Goal: Task Accomplishment & Management: Manage account settings

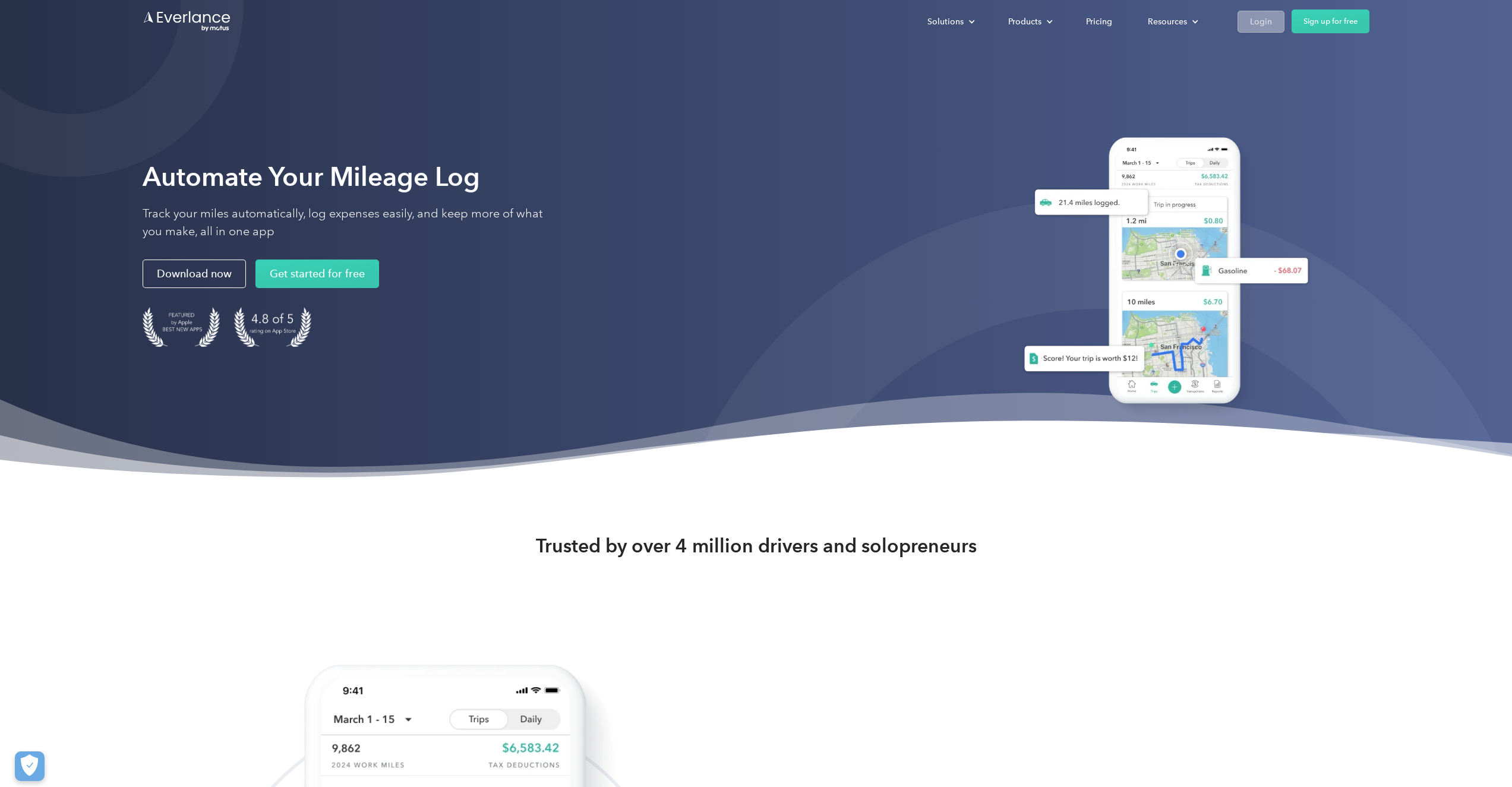
click at [1258, 24] on div "Login" at bounding box center [1261, 21] width 22 height 15
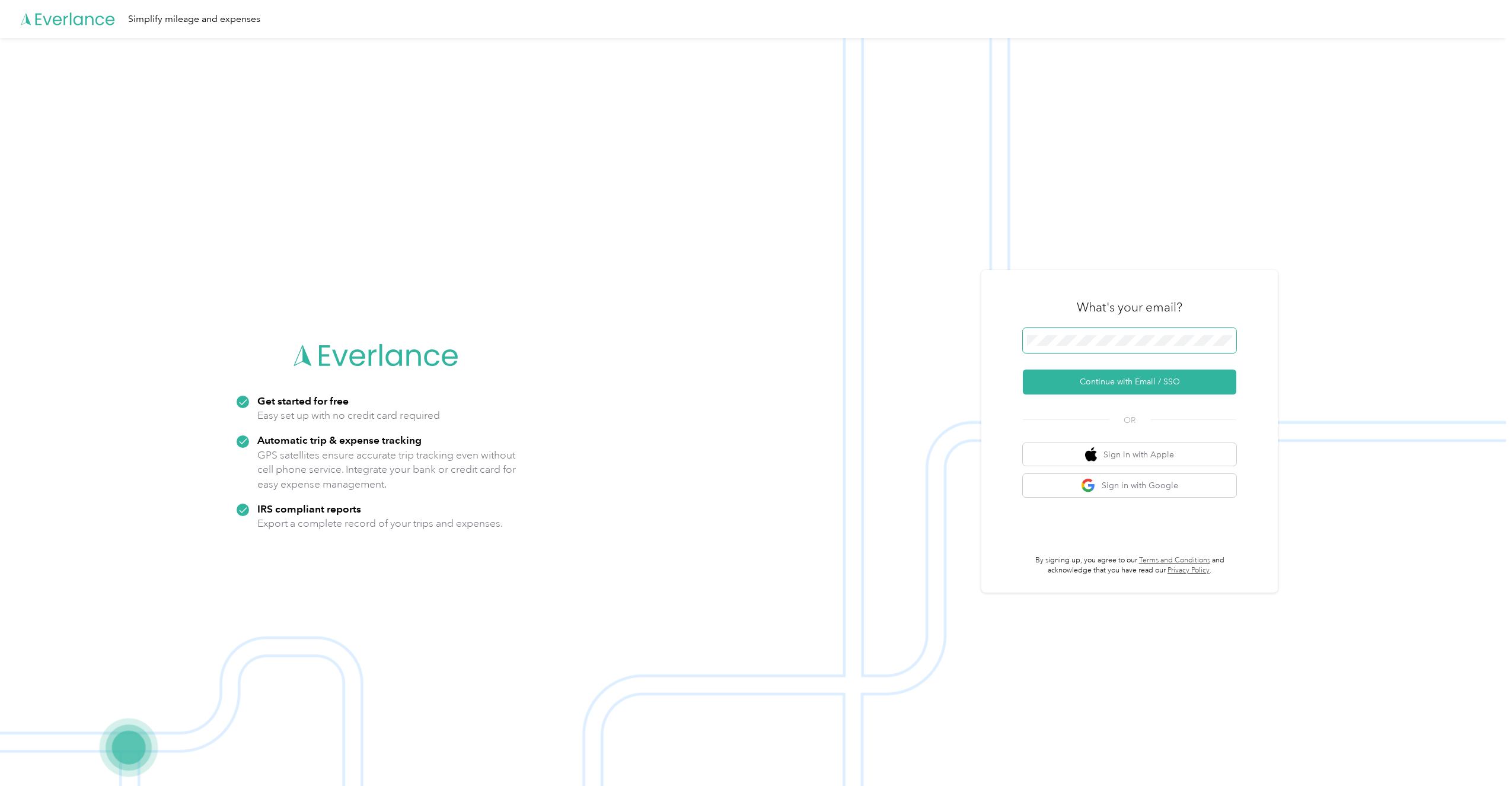
click at [1023, 370] on button "Continue with Email / SSO" at bounding box center [1129, 382] width 213 height 25
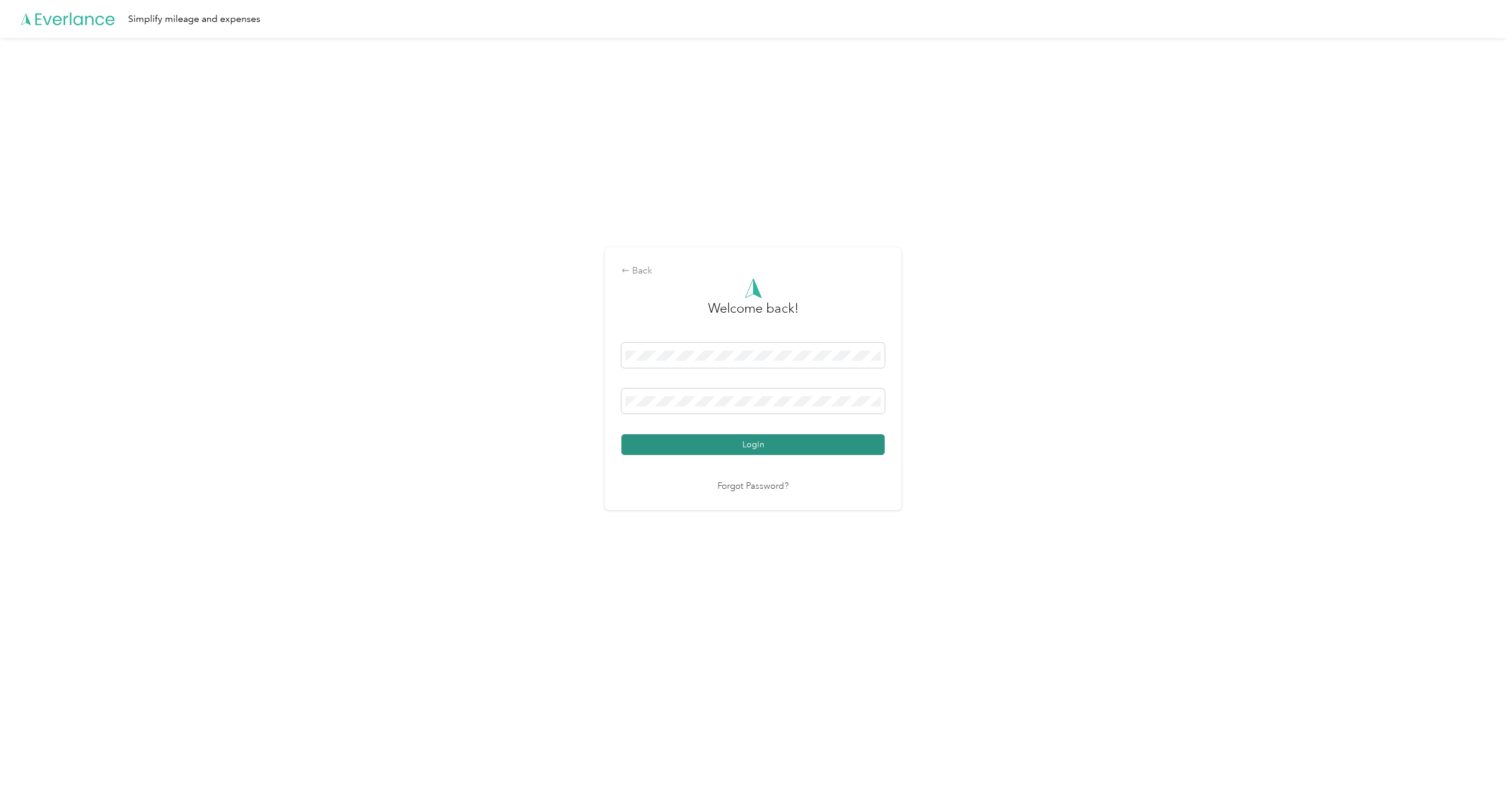
click at [750, 450] on button "Login" at bounding box center [753, 444] width 263 height 21
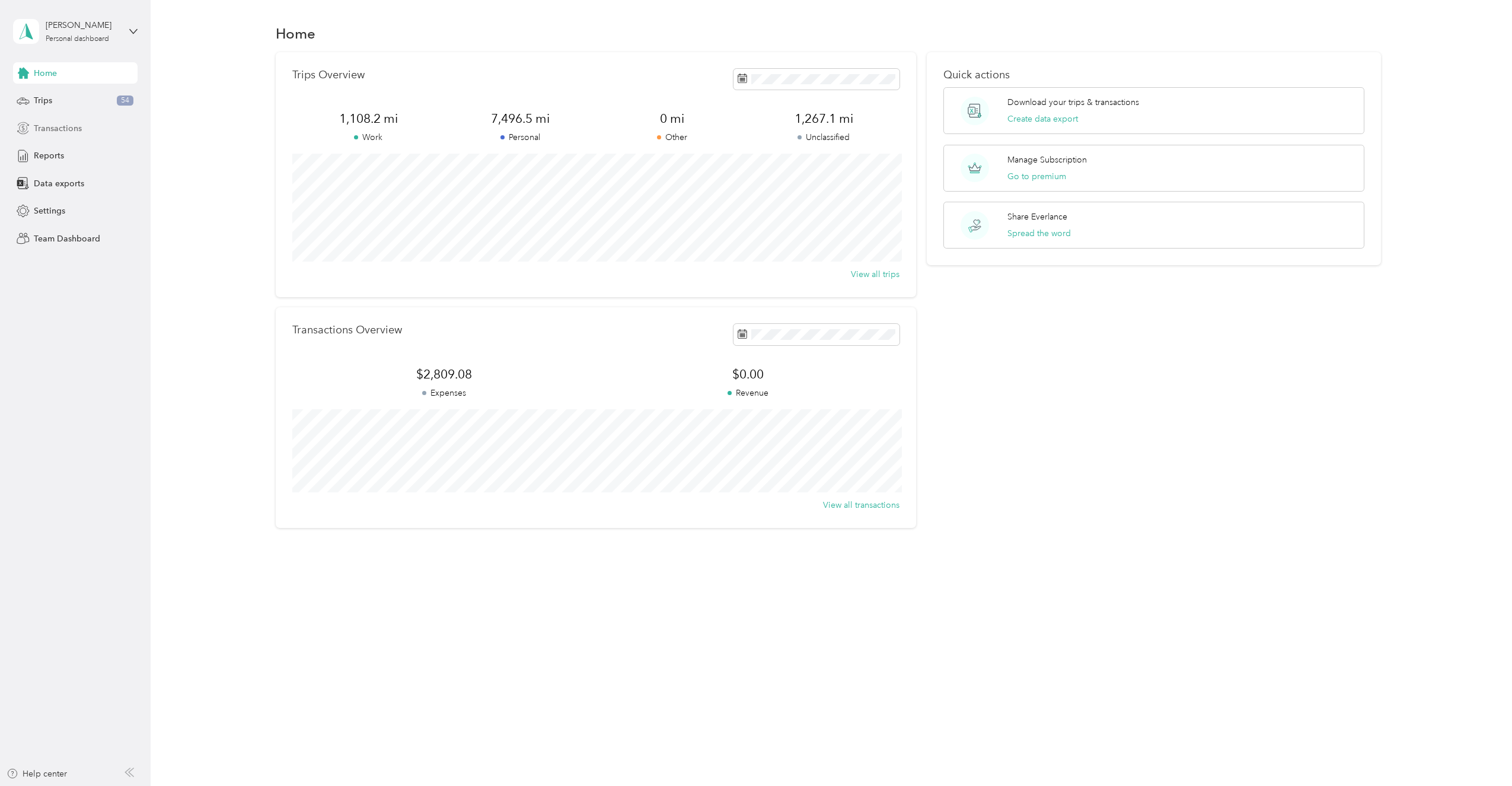
click at [66, 132] on span "Transactions" at bounding box center [58, 128] width 48 height 13
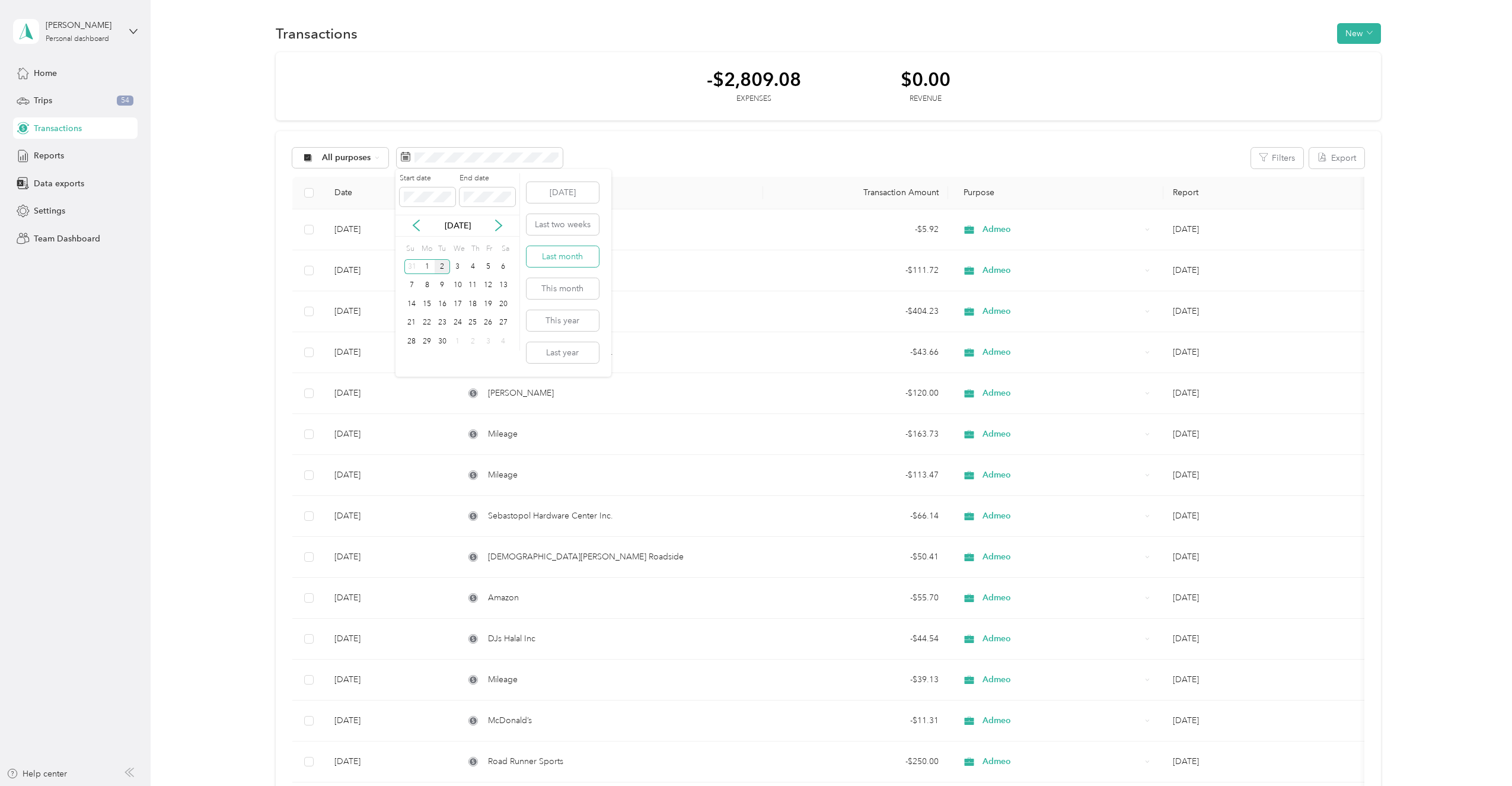
click at [577, 256] on button "Last month" at bounding box center [562, 256] width 72 height 21
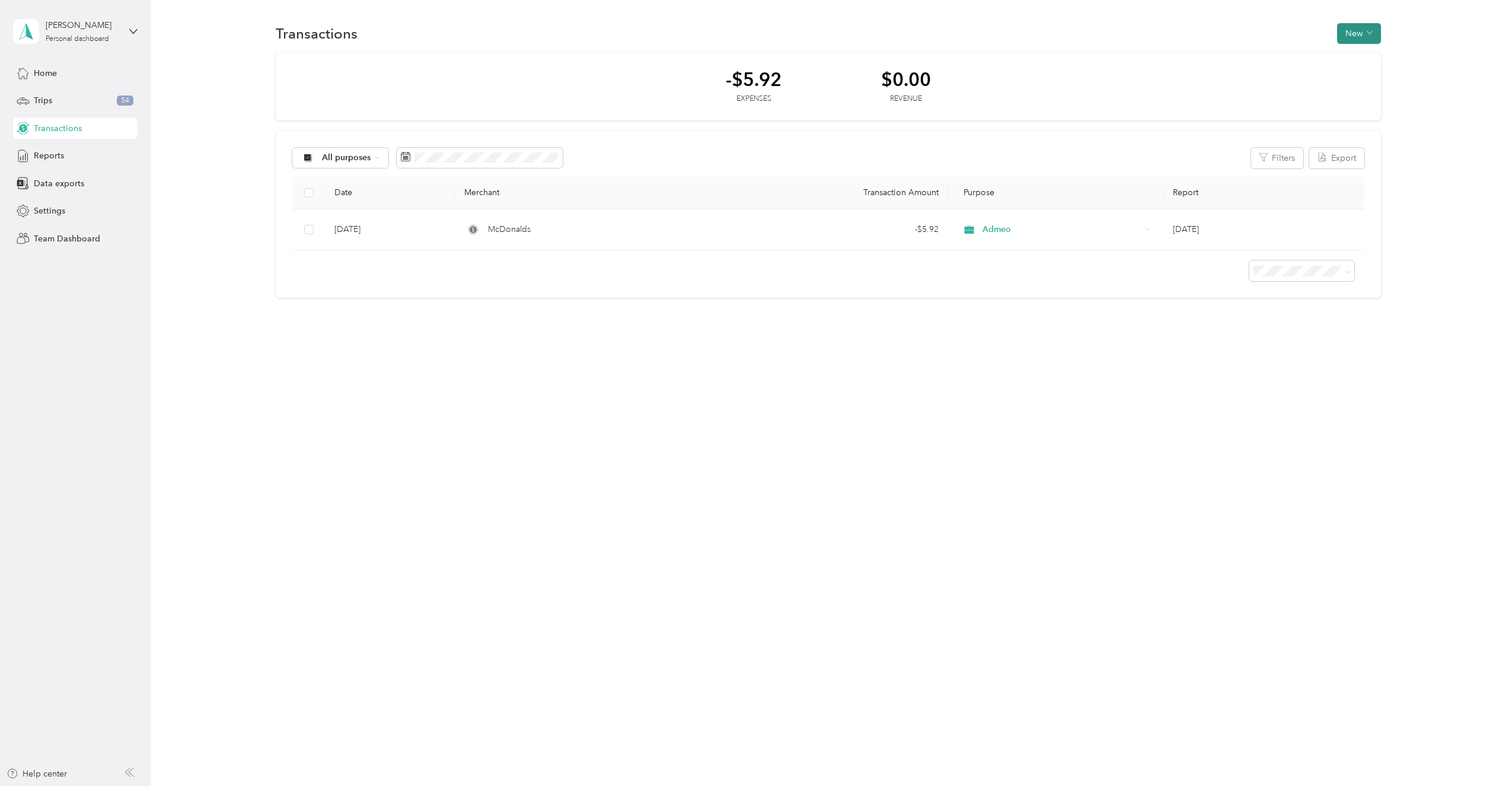
click at [1360, 33] on button "New" at bounding box center [1359, 33] width 44 height 21
click at [1365, 57] on span "Expense" at bounding box center [1361, 56] width 32 height 13
click at [940, 202] on span at bounding box center [1207, 208] width 586 height 19
click at [967, 261] on li "Admeo" at bounding box center [1202, 270] width 578 height 21
click at [1331, 119] on span "+" at bounding box center [1335, 122] width 9 height 9
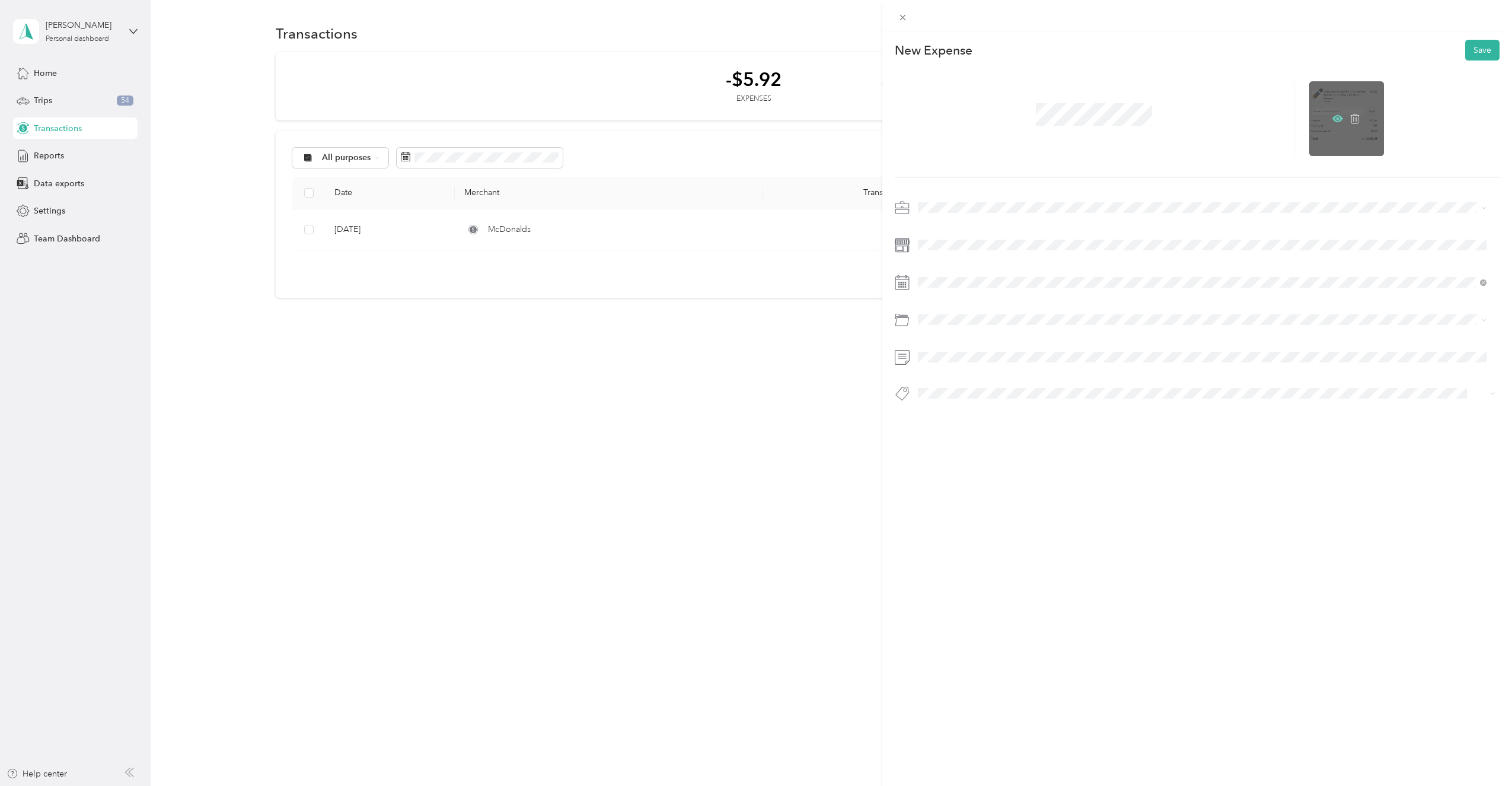
click at [1334, 120] on icon at bounding box center [1337, 119] width 11 height 7
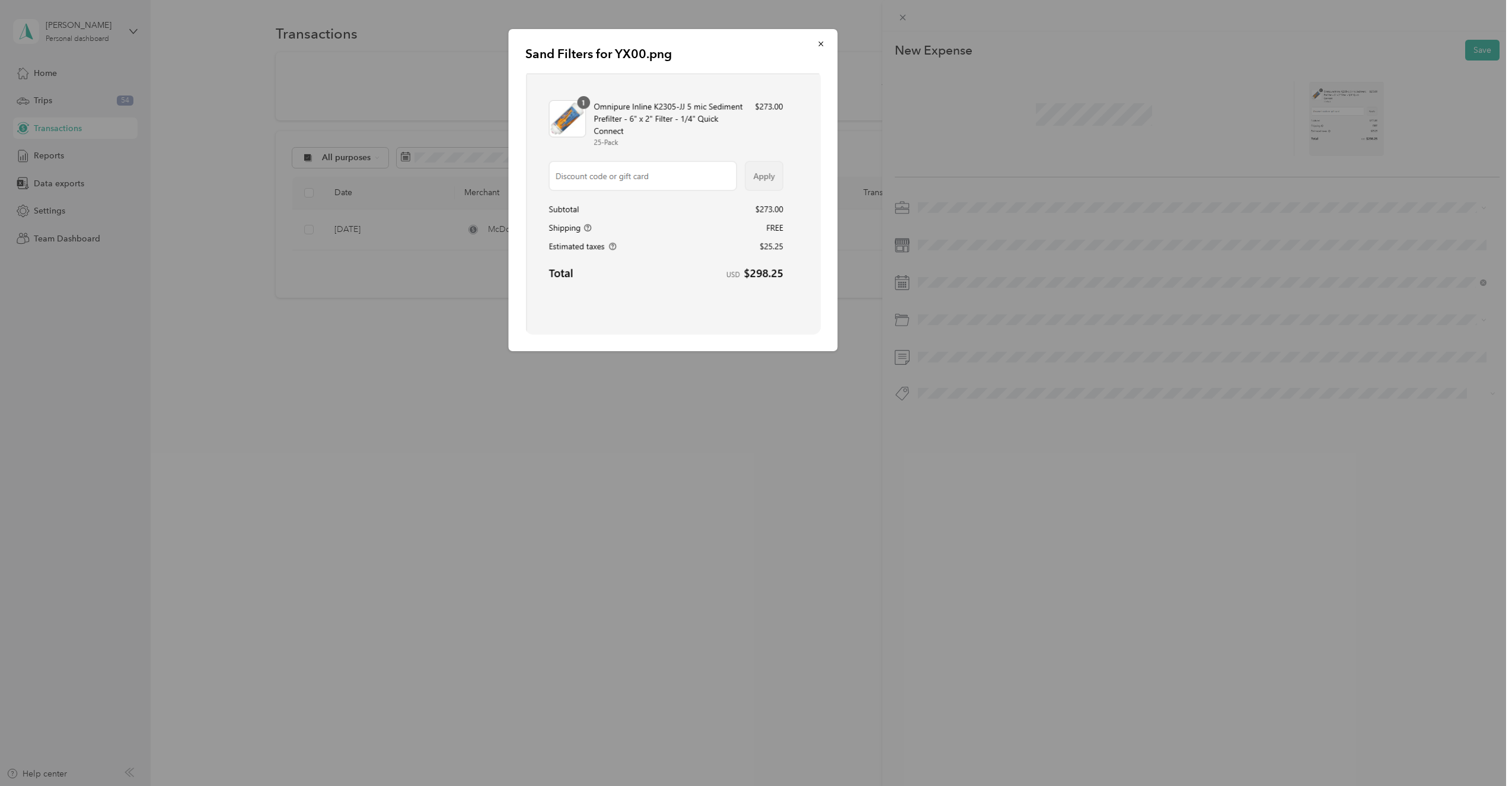
click at [1056, 113] on div "Sand Filters for YX00.png" at bounding box center [920, 192] width 329 height 326
click at [825, 47] on button "button" at bounding box center [821, 44] width 25 height 21
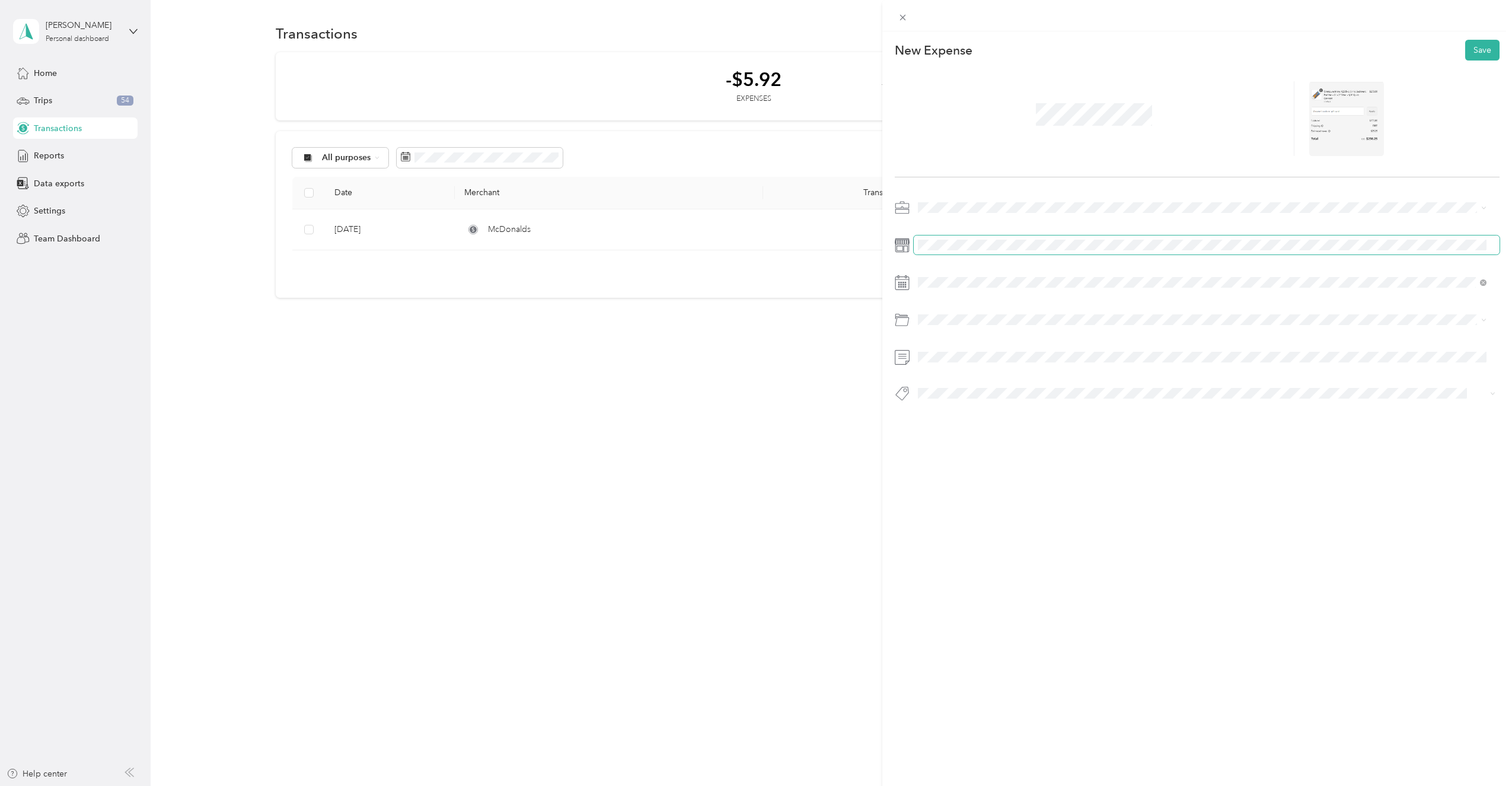
click at [939, 236] on span at bounding box center [1207, 245] width 586 height 19
click at [945, 349] on icon at bounding box center [947, 349] width 6 height 11
click at [974, 448] on div "19" at bounding box center [973, 447] width 15 height 15
click at [1055, 404] on div "64900 · Office Supplies" at bounding box center [1202, 409] width 561 height 13
click at [1061, 785] on div "This expense cannot be edited because it is either under review, approved, or p…" at bounding box center [753, 786] width 1506 height 0
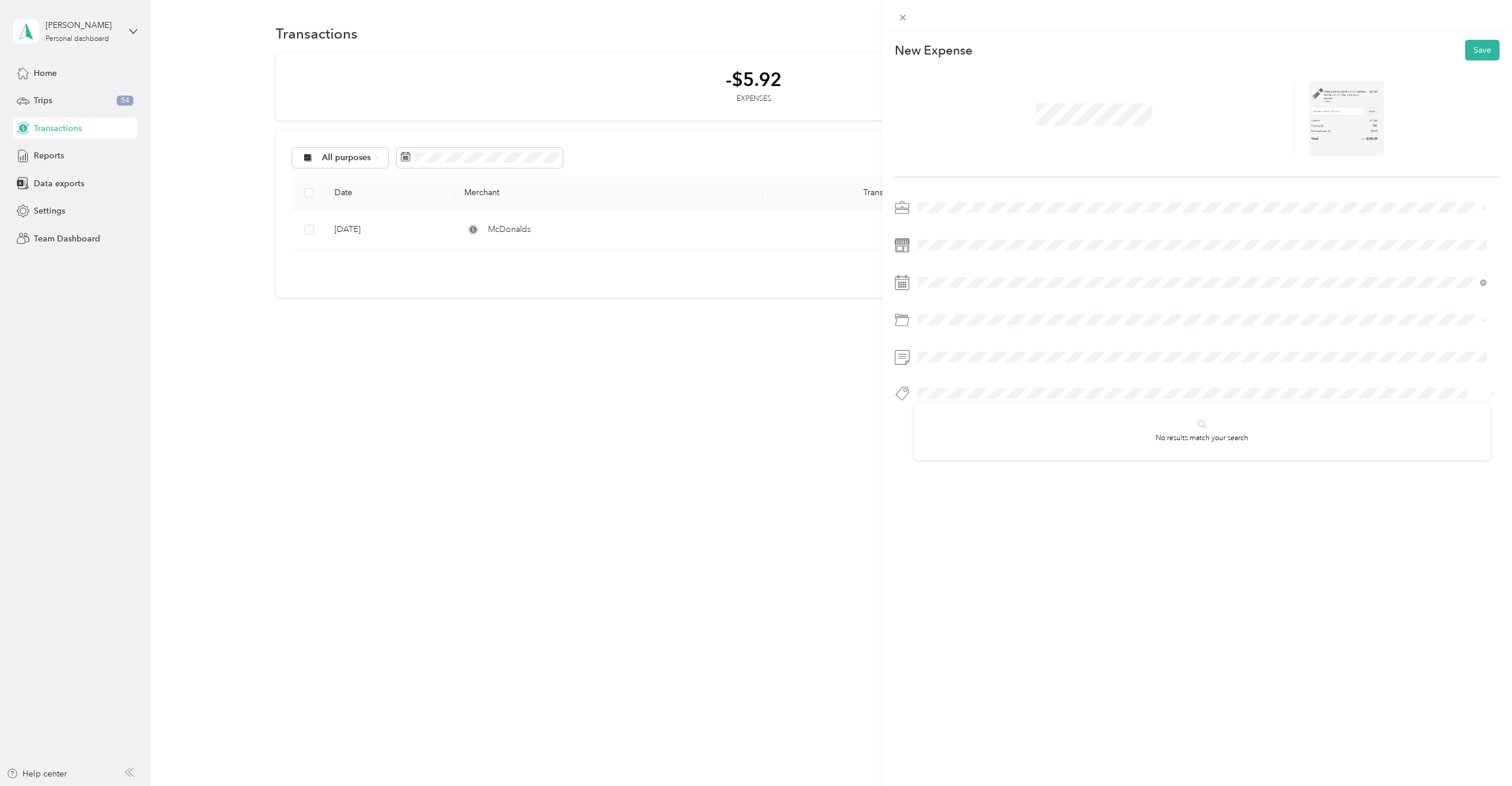
click at [1030, 646] on div "This expense cannot be edited because it is either under review, approved, or p…" at bounding box center [1197, 425] width 631 height 786
click at [1467, 50] on button "Save" at bounding box center [1482, 50] width 35 height 21
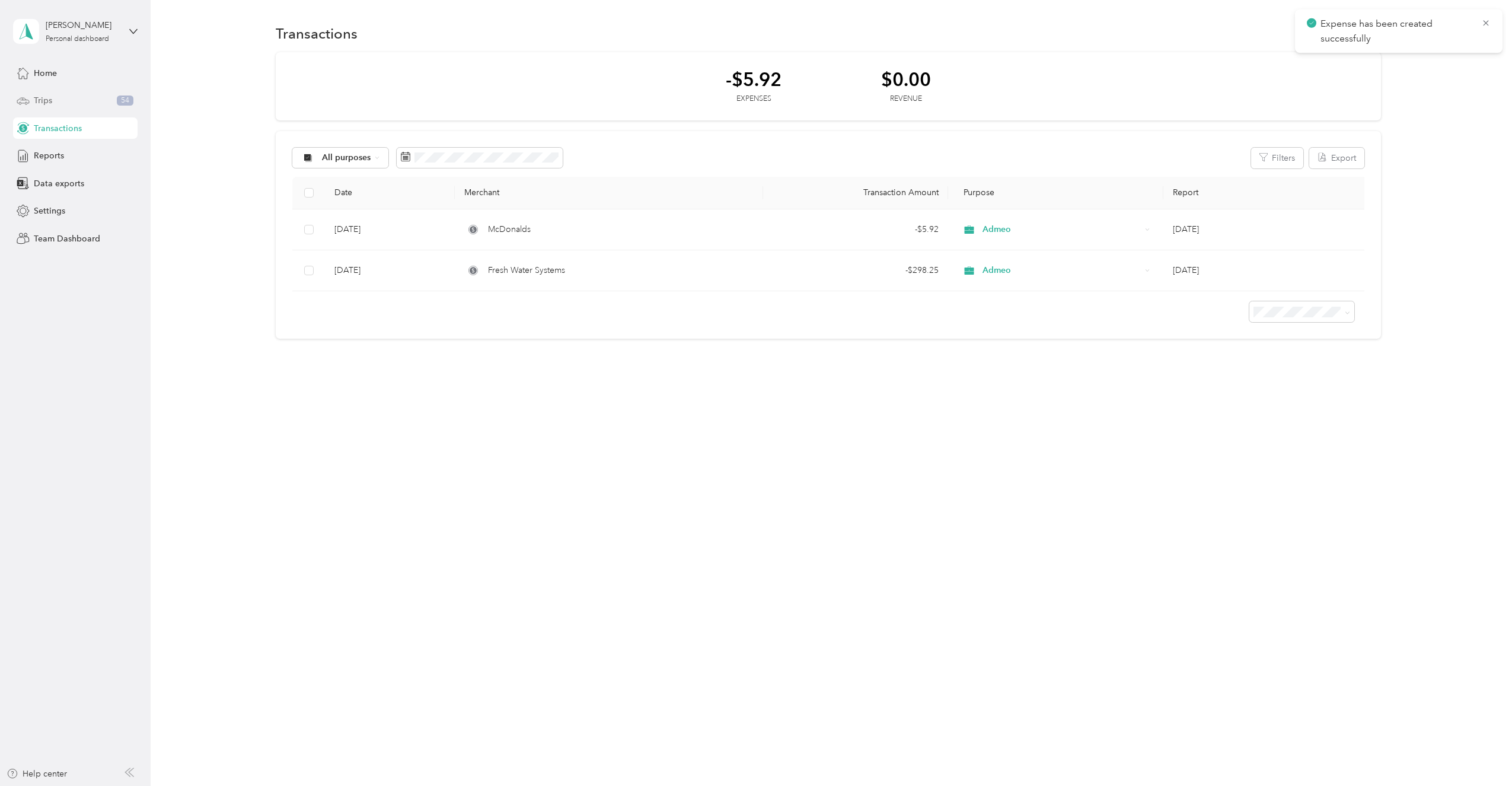
click at [53, 93] on div "Trips 54" at bounding box center [75, 101] width 125 height 21
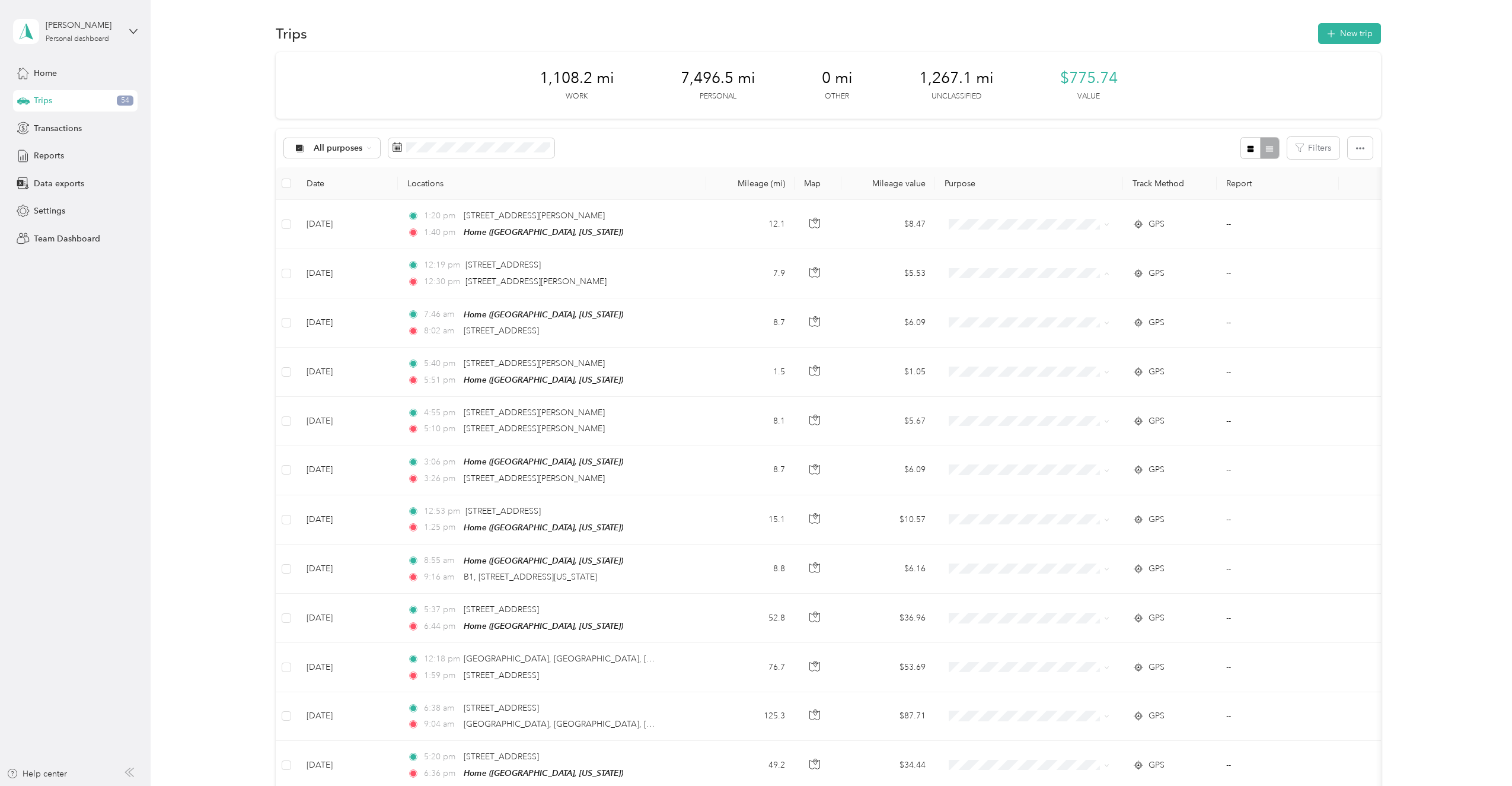
click at [947, 145] on div "All purposes Filters" at bounding box center [828, 148] width 1105 height 39
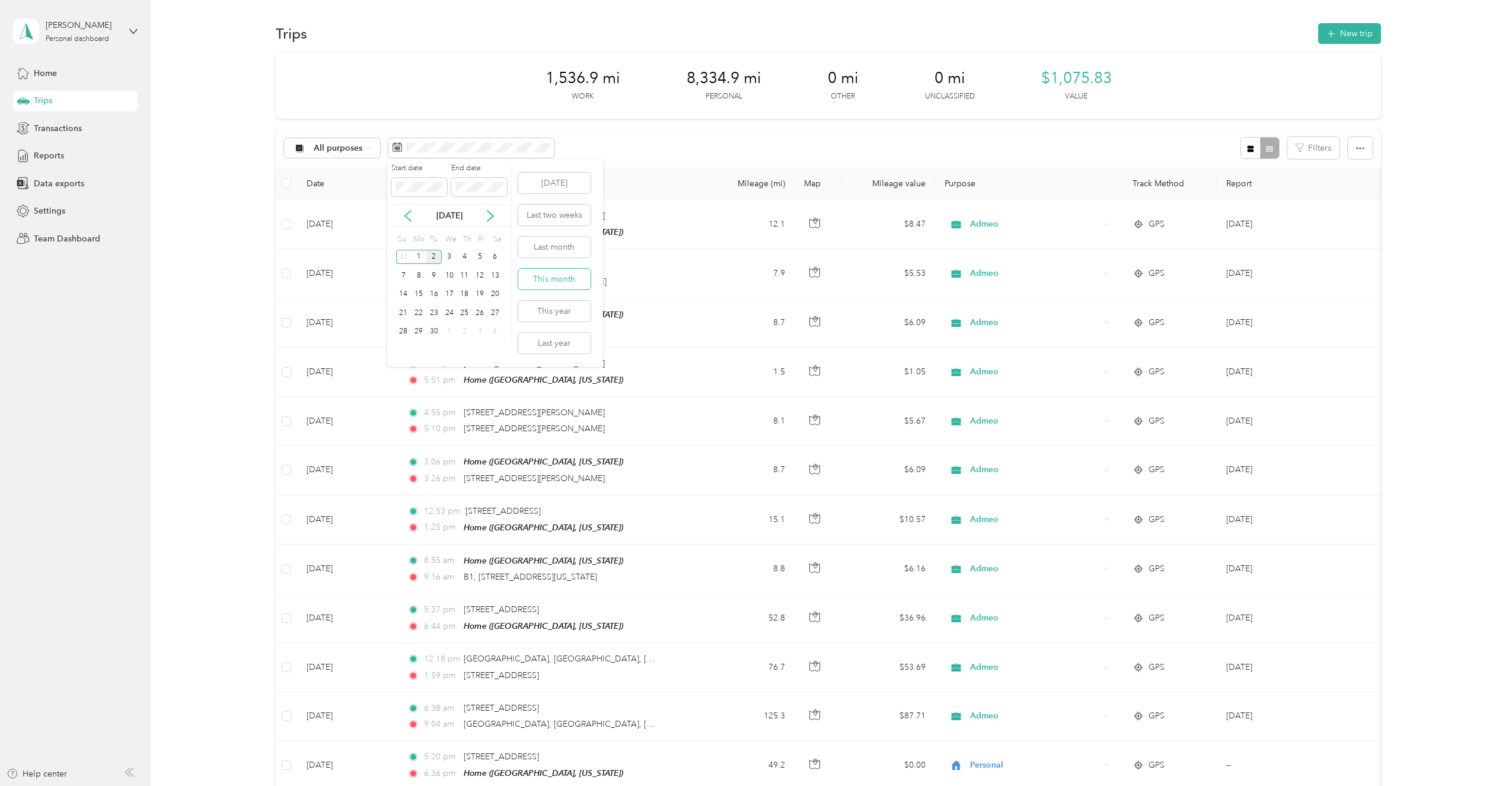
click at [549, 274] on button "This month" at bounding box center [554, 279] width 72 height 21
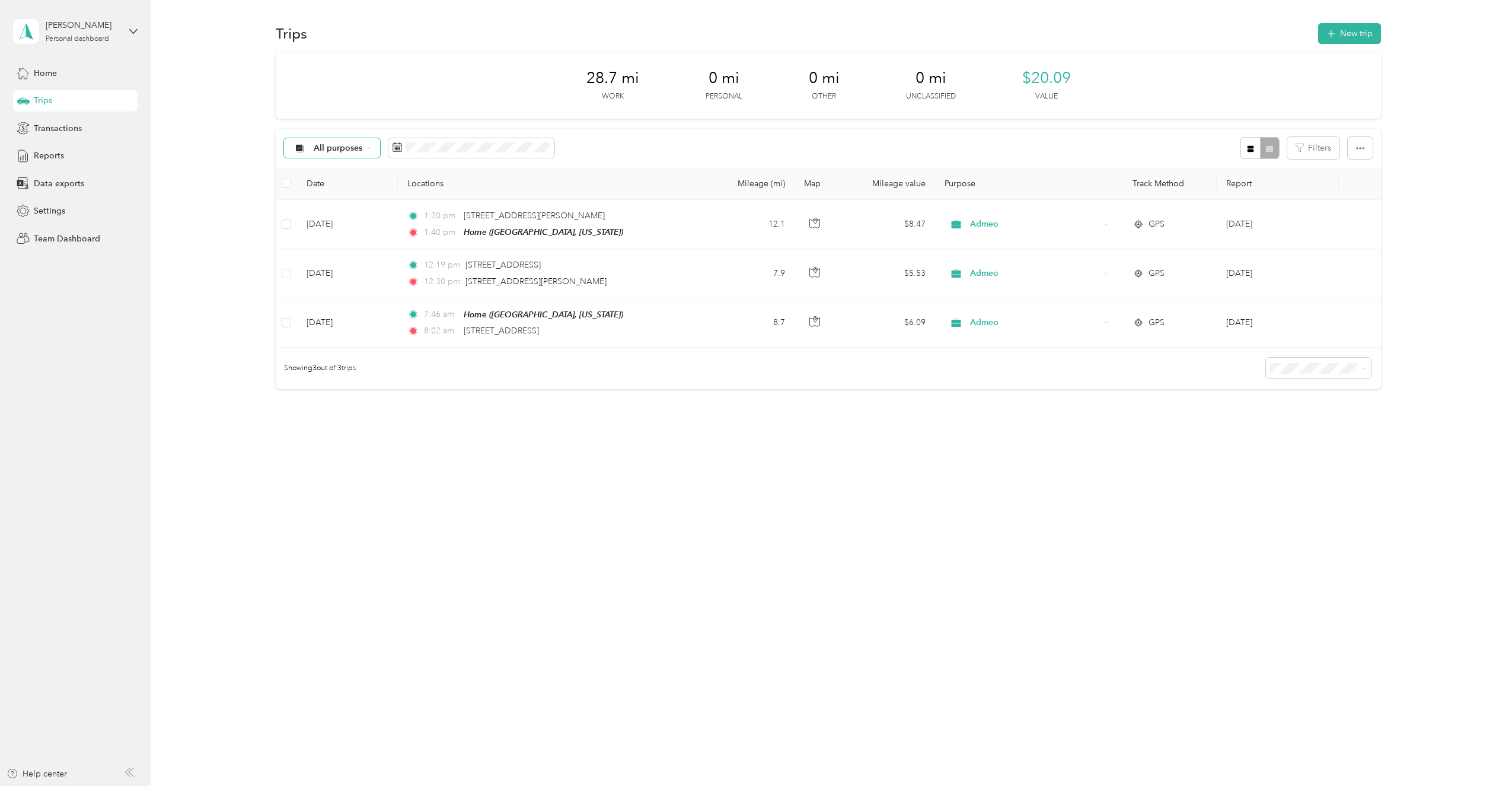
click at [344, 146] on span "All purposes" at bounding box center [338, 148] width 49 height 8
click at [361, 100] on div "28.7 mi Work 0 mi Personal 0 mi Other 0 mi Unclassified $20.09 Value" at bounding box center [828, 85] width 1105 height 66
click at [358, 151] on span "All purposes" at bounding box center [338, 148] width 49 height 8
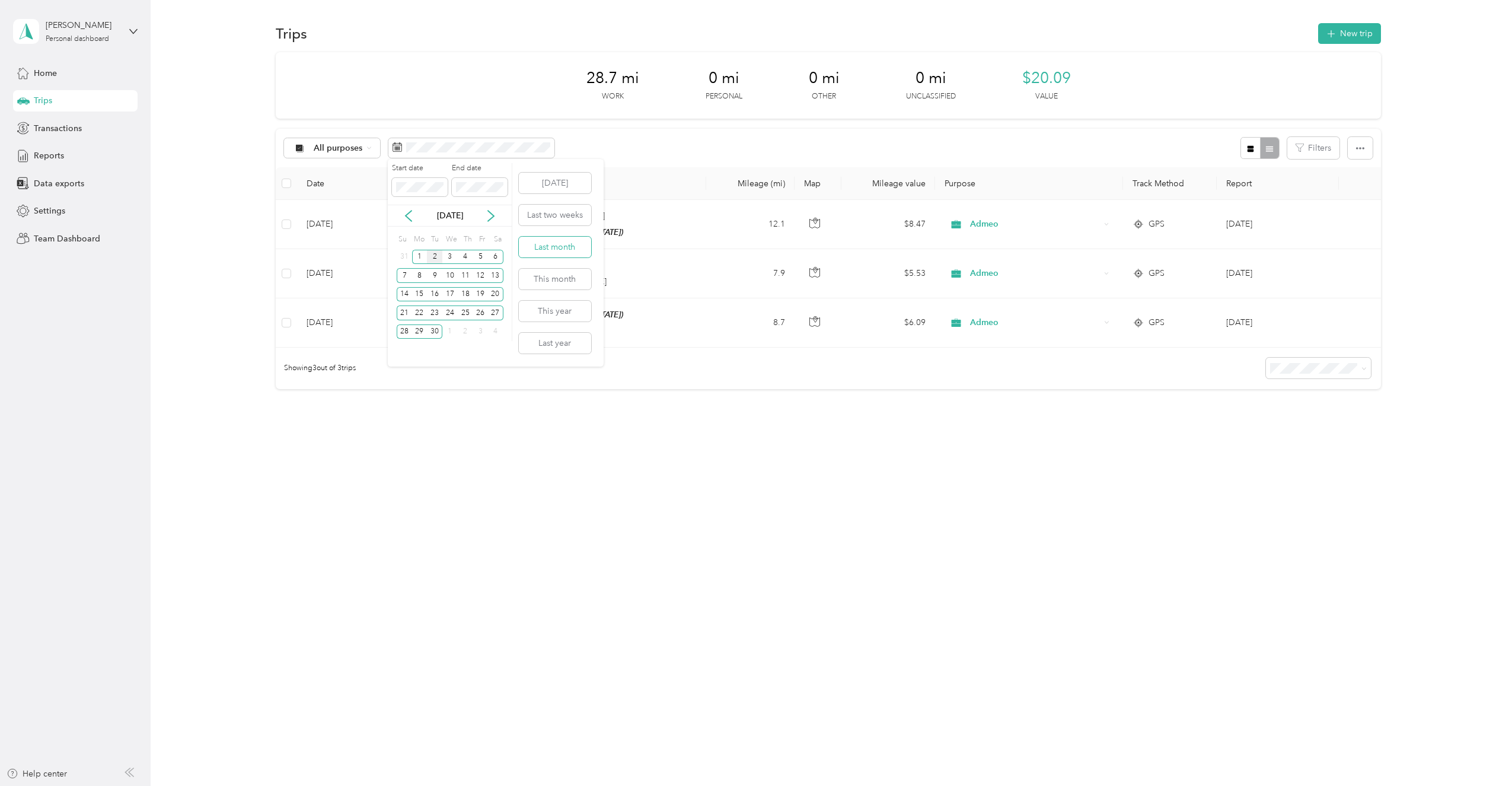
click at [569, 246] on button "Last month" at bounding box center [554, 247] width 72 height 21
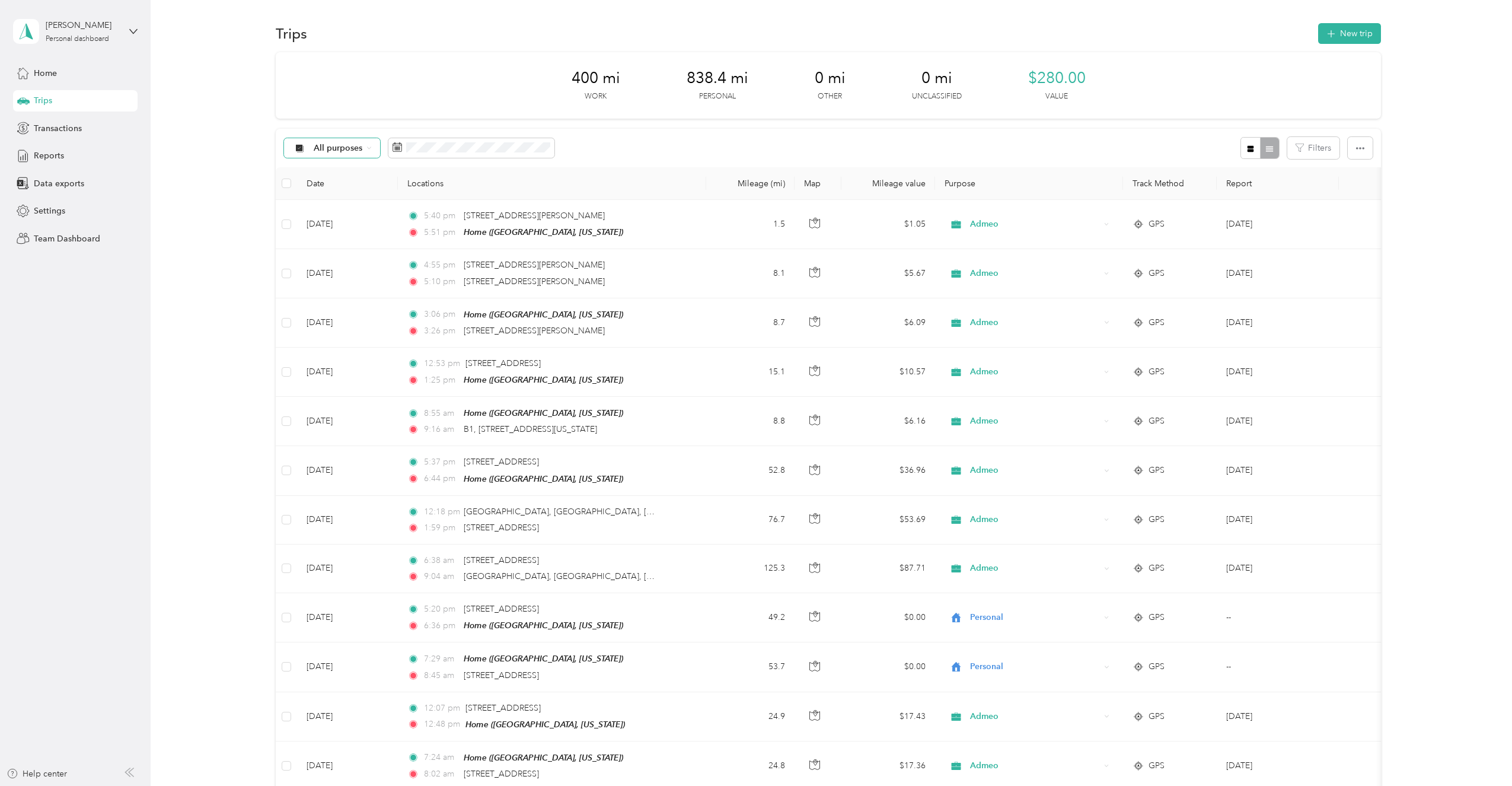
click at [325, 147] on span "All purposes" at bounding box center [338, 148] width 49 height 8
click at [362, 106] on div "400 mi Work 838.4 mi Personal 0 mi Other 0 mi Unclassified $280.00 Value" at bounding box center [828, 85] width 1105 height 66
click at [1358, 148] on icon "button" at bounding box center [1360, 148] width 8 height 2
click at [1349, 194] on span "Export" at bounding box center [1340, 191] width 25 height 10
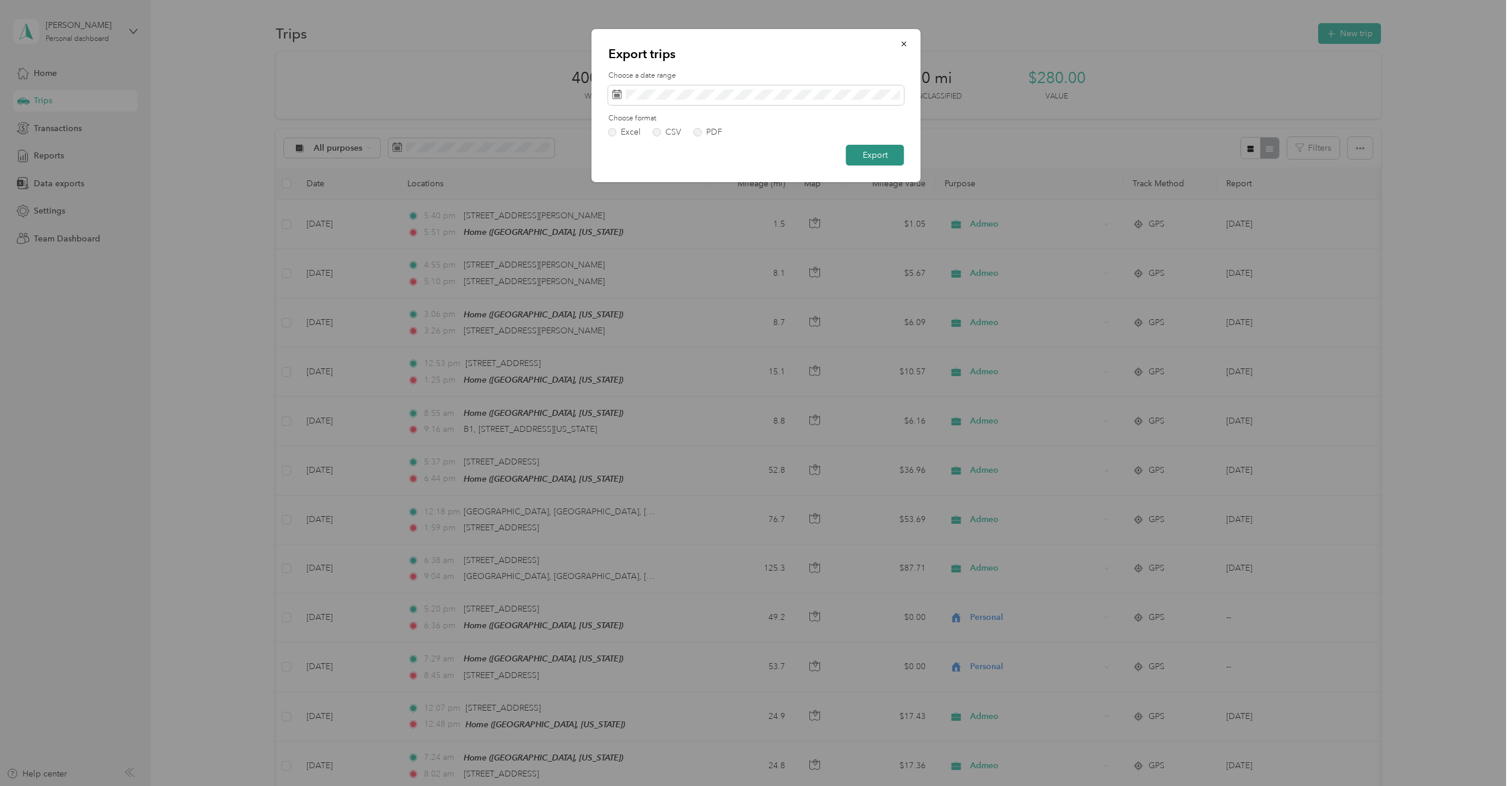
click at [890, 156] on button "Export" at bounding box center [875, 155] width 58 height 21
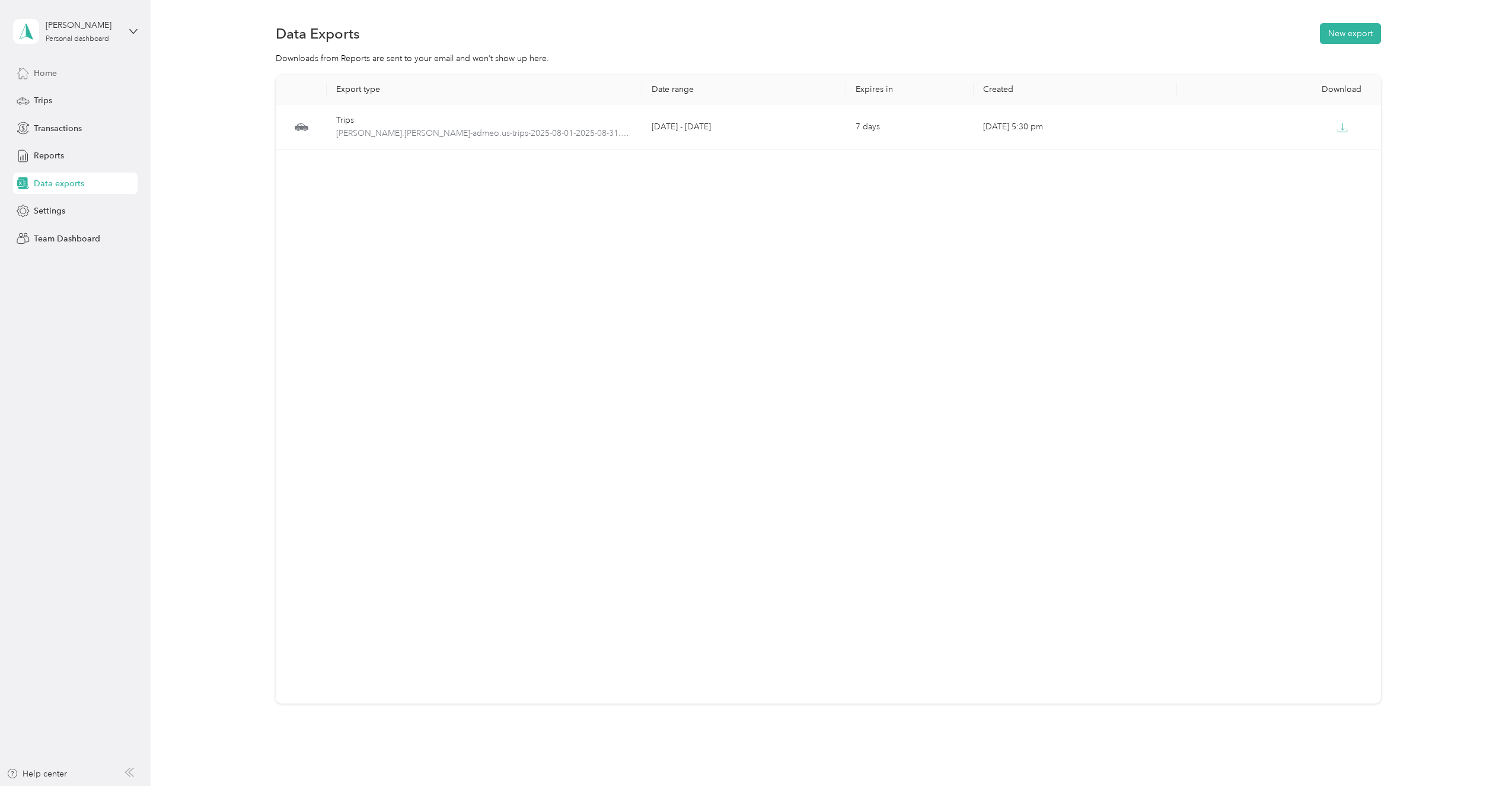
click at [65, 70] on div "Home" at bounding box center [75, 73] width 125 height 21
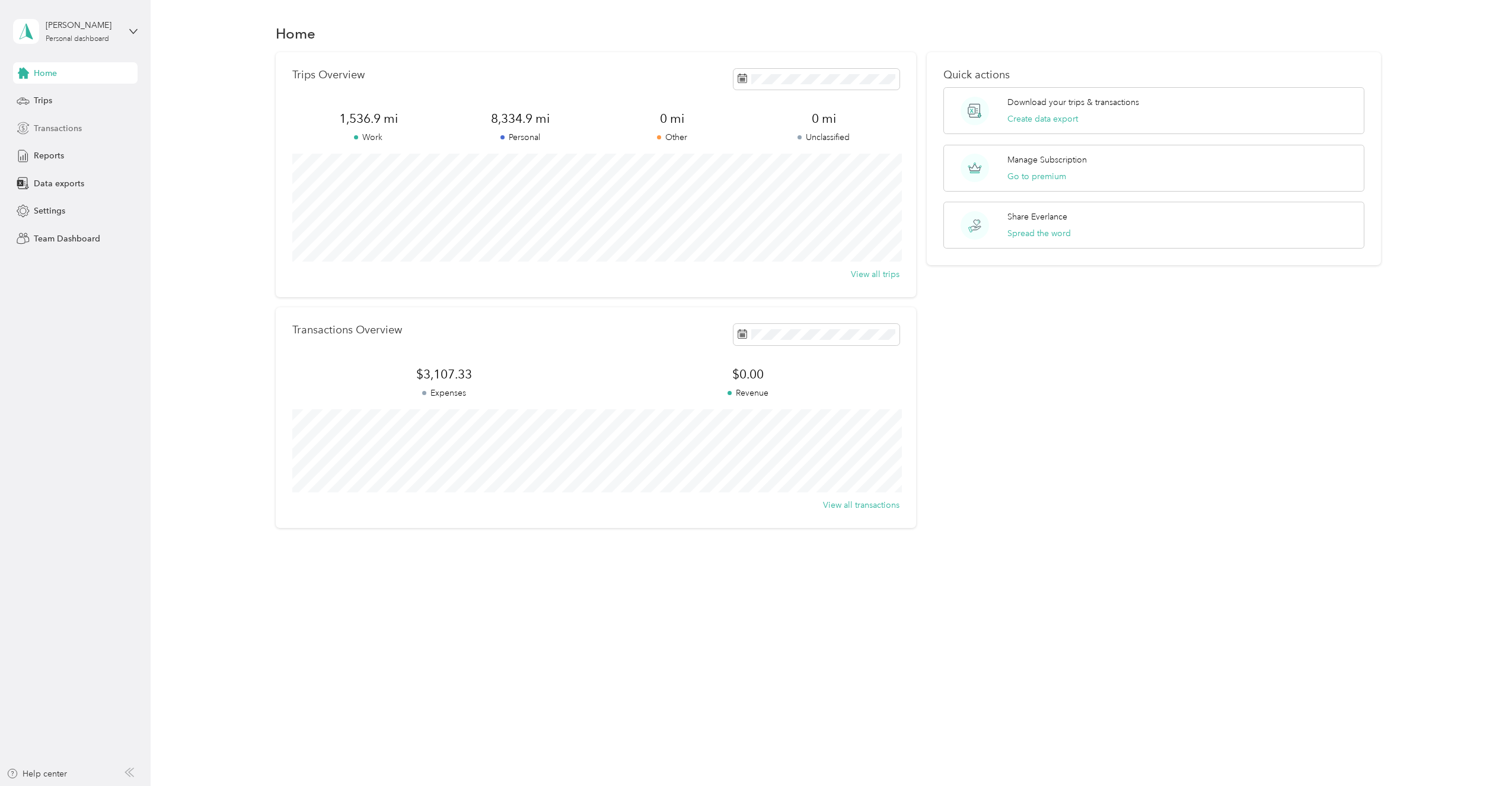
click at [61, 137] on div "Transactions" at bounding box center [75, 128] width 125 height 21
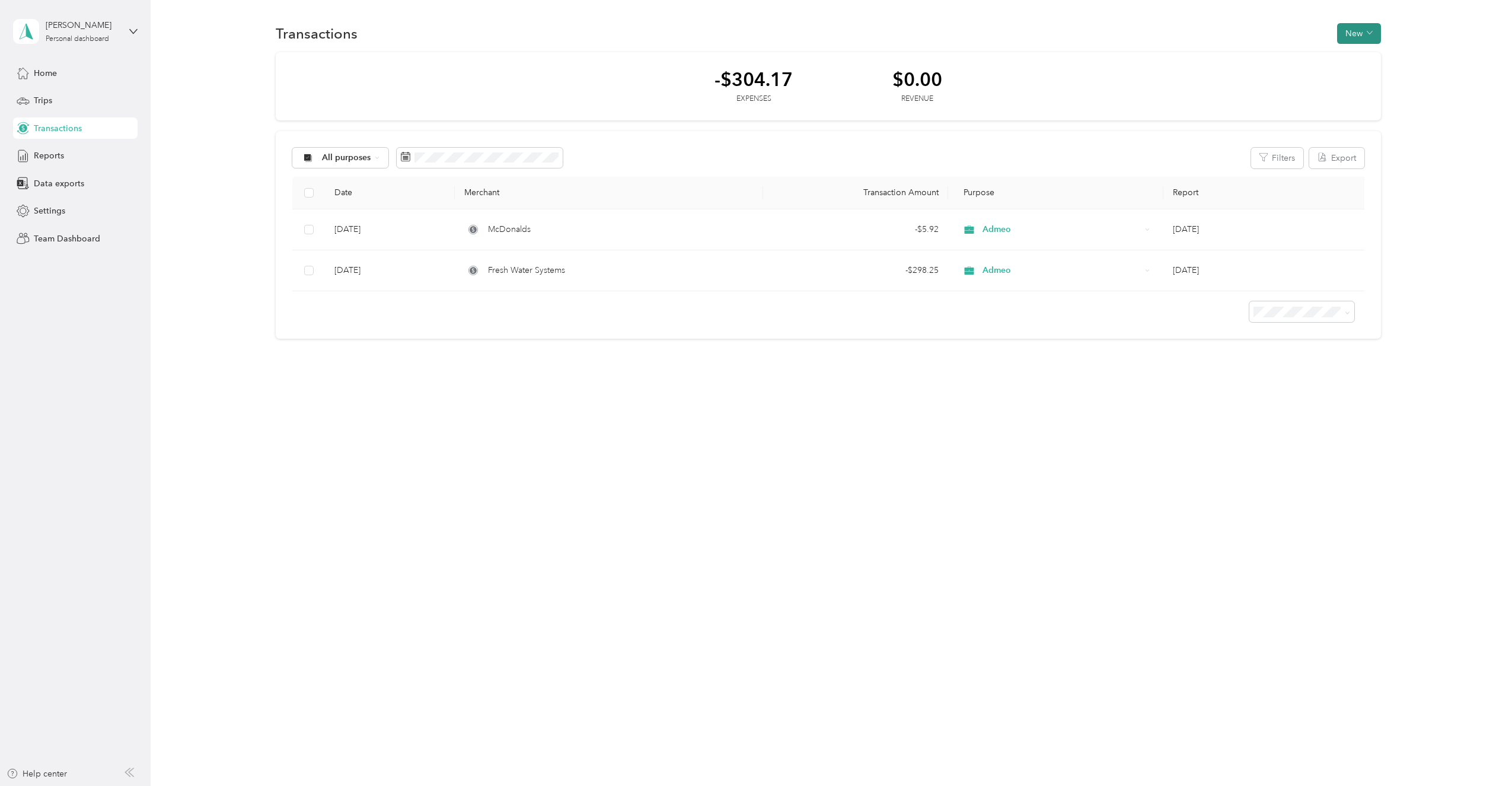
click at [1367, 40] on button "New" at bounding box center [1359, 33] width 44 height 21
click at [1362, 57] on span "Expense" at bounding box center [1361, 56] width 32 height 13
click at [1335, 112] on icon at bounding box center [1346, 112] width 27 height 33
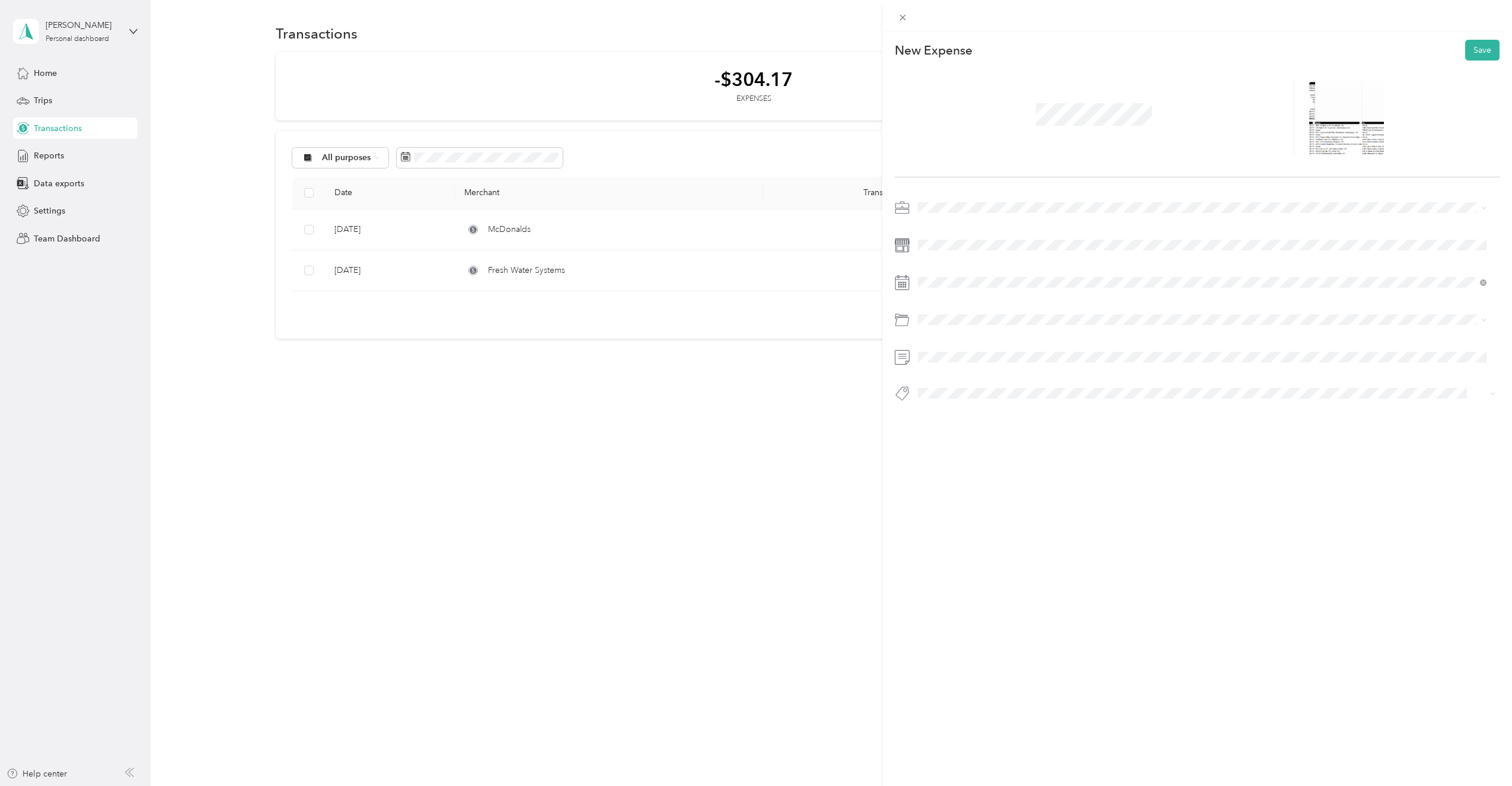
click at [948, 202] on span at bounding box center [1207, 208] width 586 height 19
drag, startPoint x: 948, startPoint y: 202, endPoint x: 946, endPoint y: 267, distance: 65.0
click at [946, 267] on span "Admeo" at bounding box center [936, 270] width 29 height 10
click at [940, 391] on div "31" at bounding box center [943, 391] width 15 height 15
click at [1024, 429] on span "60200 · Automobile Expense" at bounding box center [977, 429] width 110 height 10
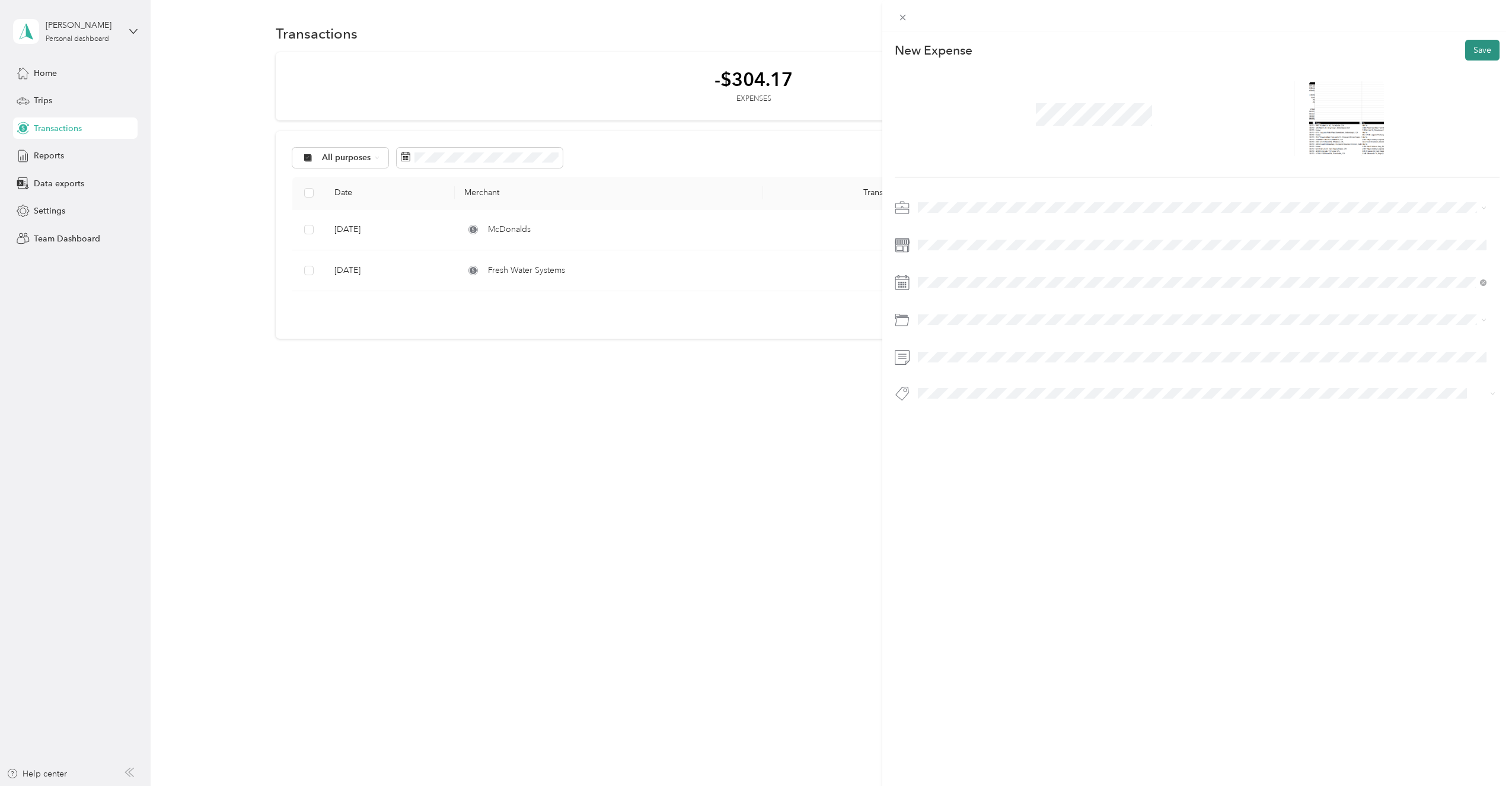
click at [1480, 54] on button "Save" at bounding box center [1482, 50] width 35 height 21
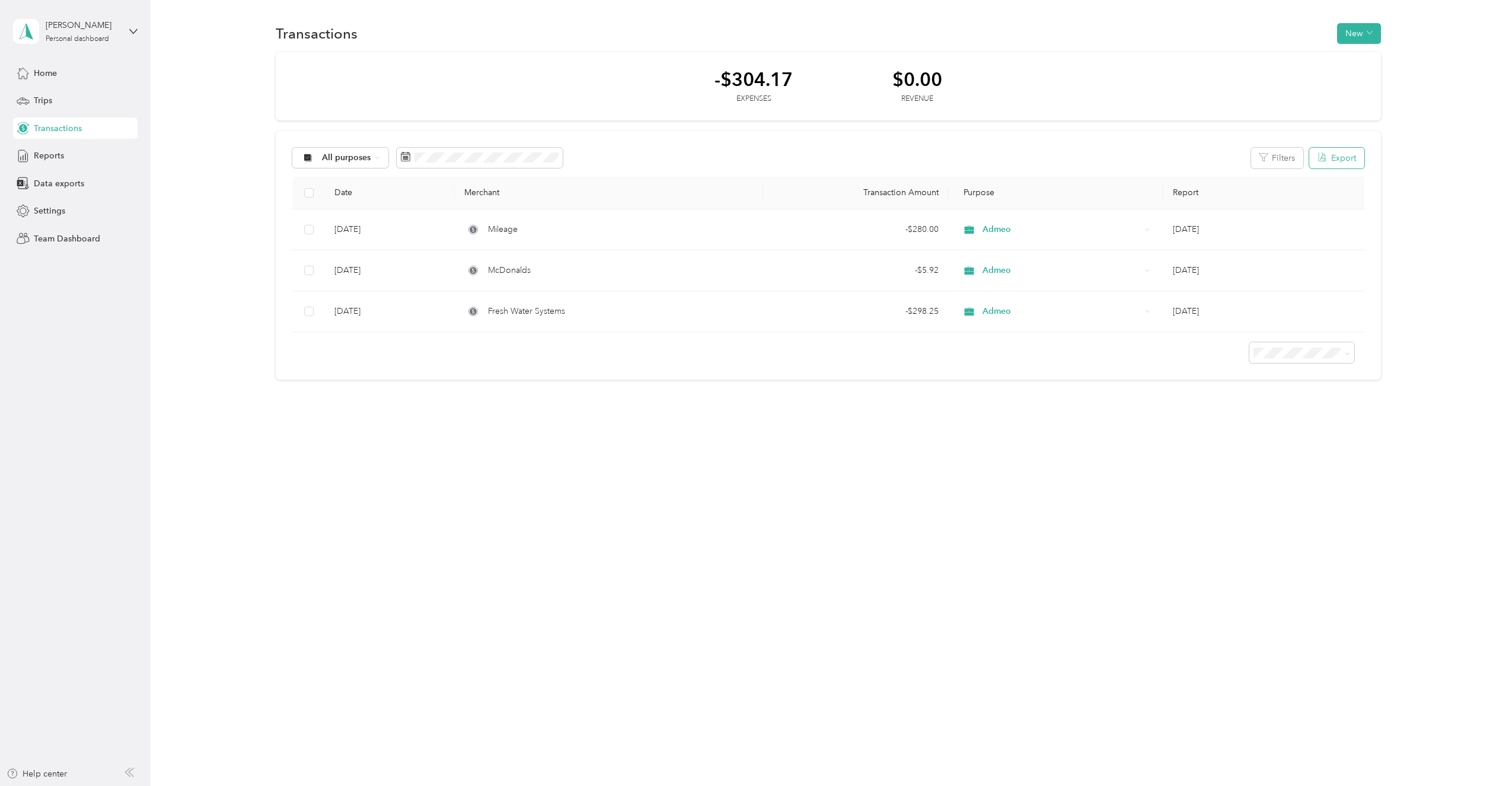
click at [1347, 160] on button "Export" at bounding box center [1337, 158] width 55 height 21
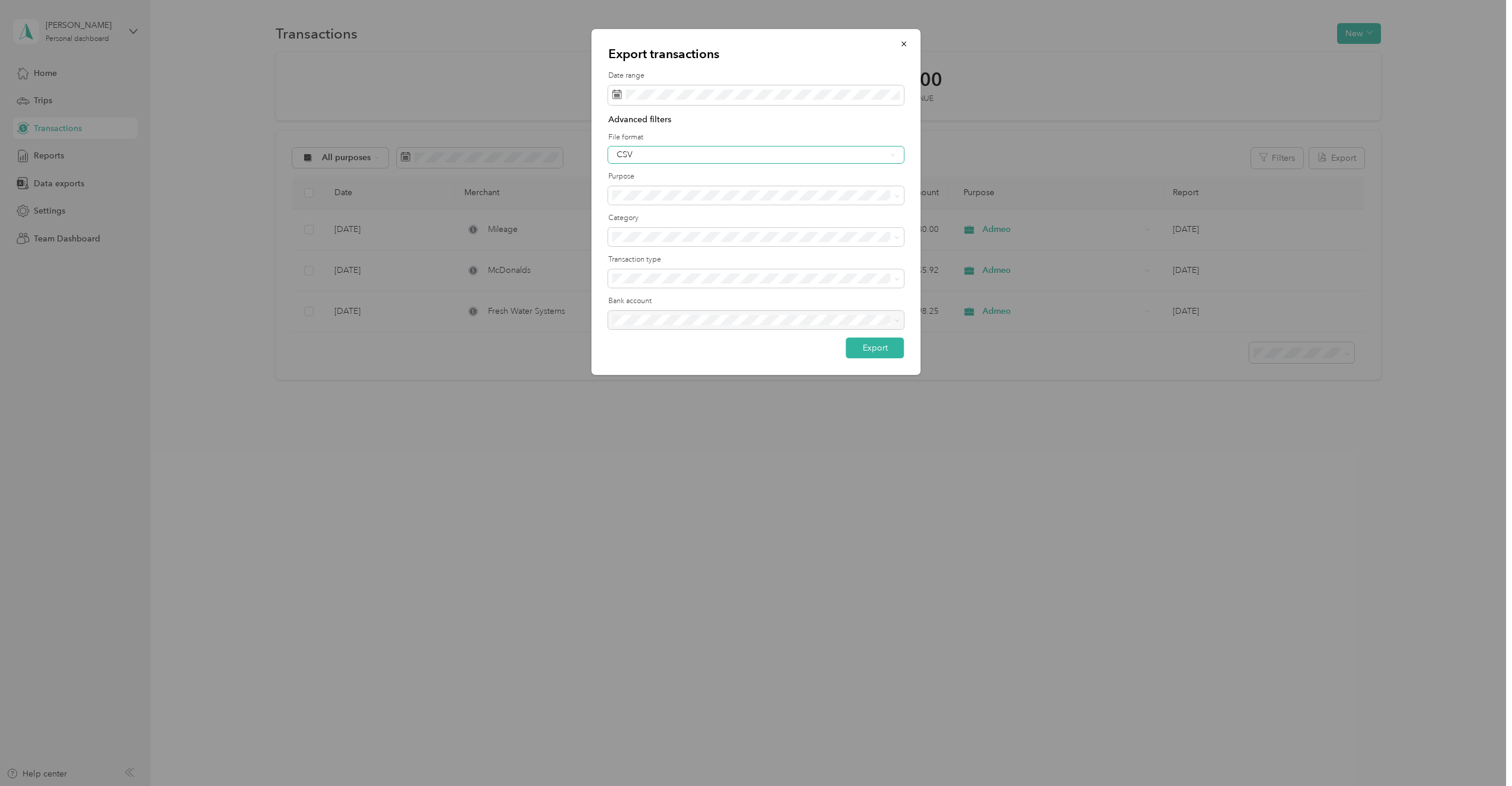
click at [683, 148] on div "CSV" at bounding box center [756, 155] width 296 height 17
click at [651, 218] on div "PDF" at bounding box center [756, 216] width 280 height 13
click at [863, 348] on button "Export" at bounding box center [875, 348] width 58 height 21
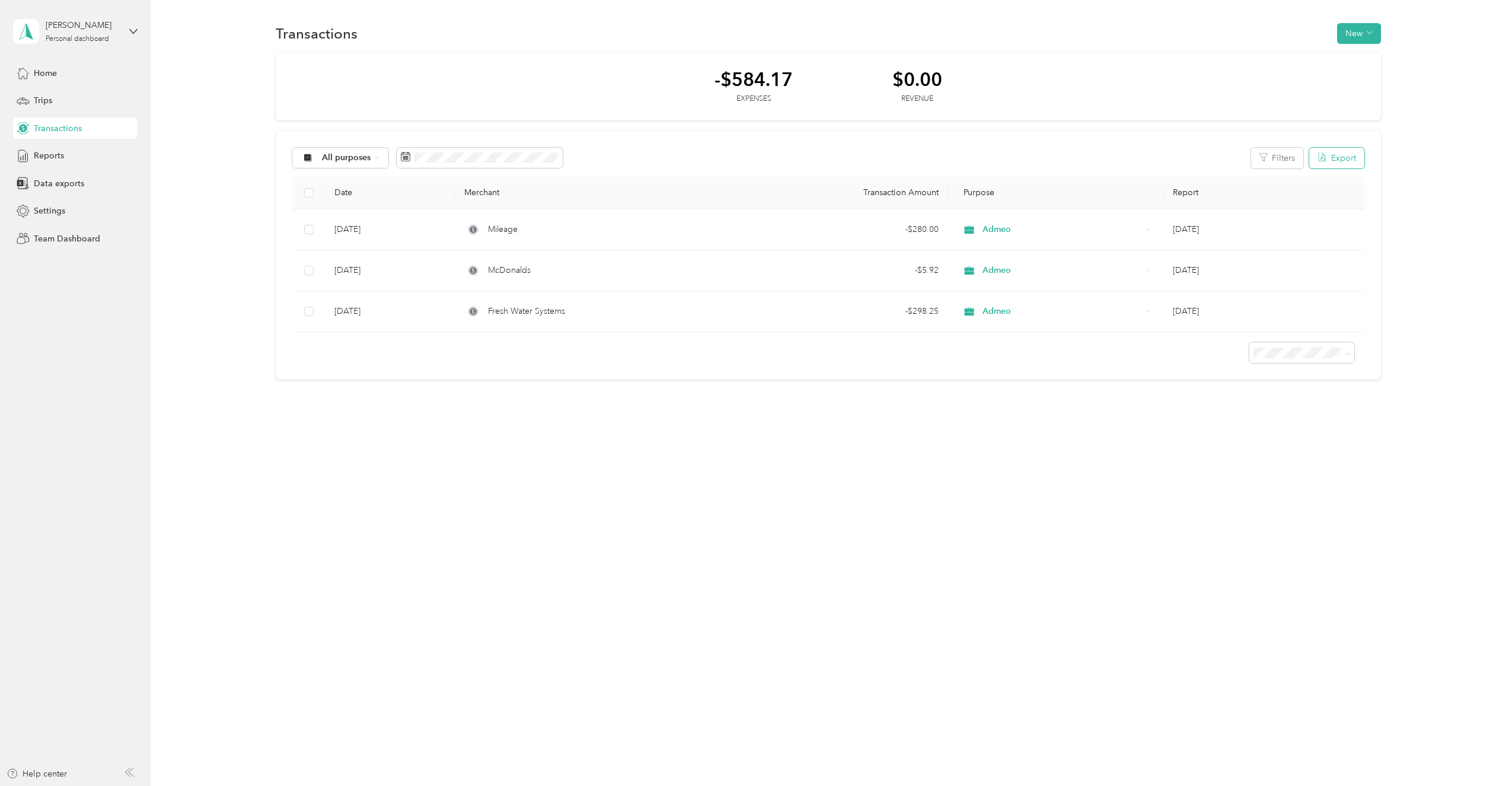
click at [1352, 150] on button "Export" at bounding box center [1337, 158] width 55 height 21
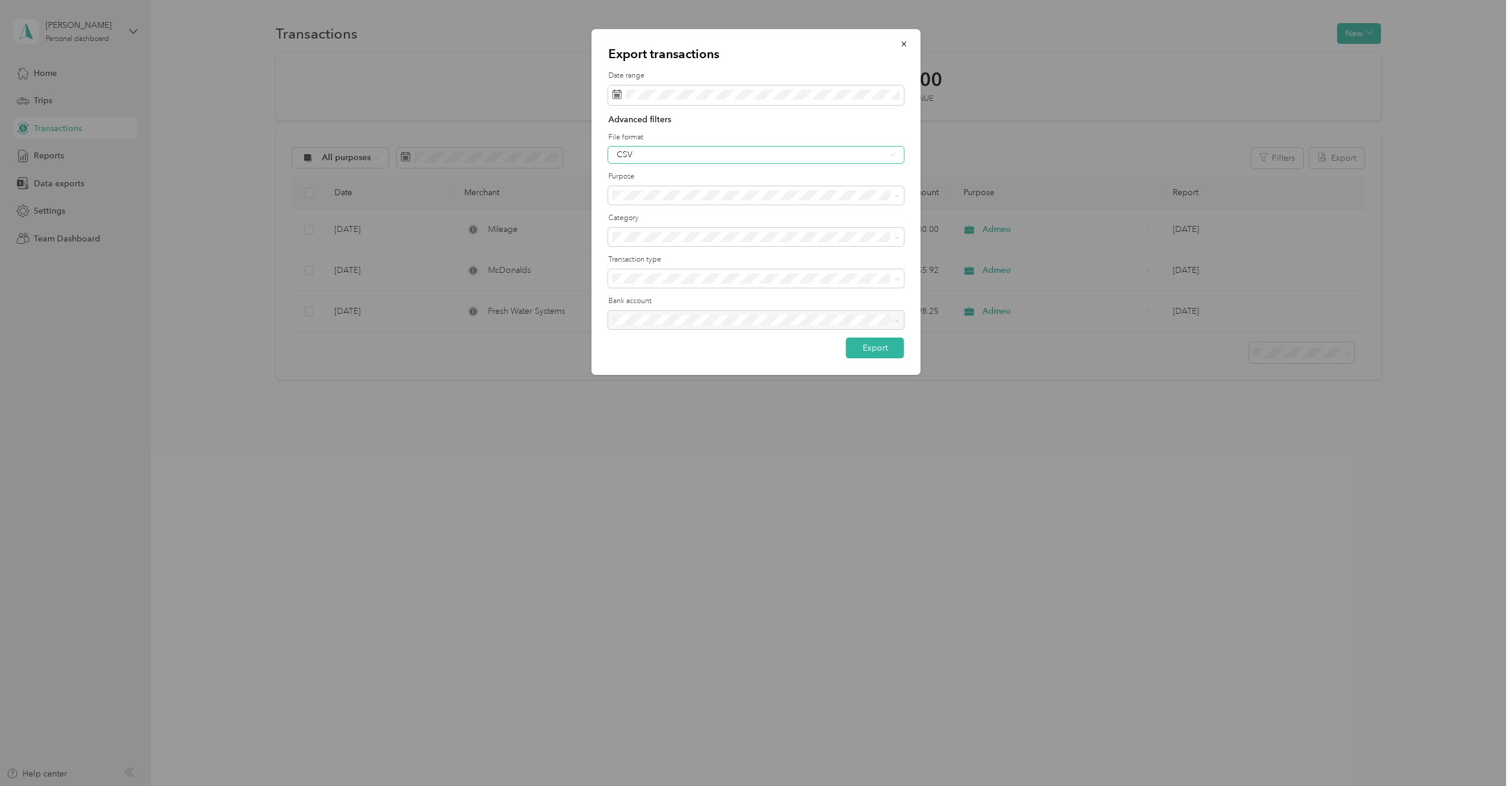
click at [659, 150] on div "CSV" at bounding box center [756, 155] width 296 height 17
click at [665, 197] on div "Excel" at bounding box center [756, 191] width 280 height 13
click at [871, 348] on button "Export" at bounding box center [875, 348] width 58 height 21
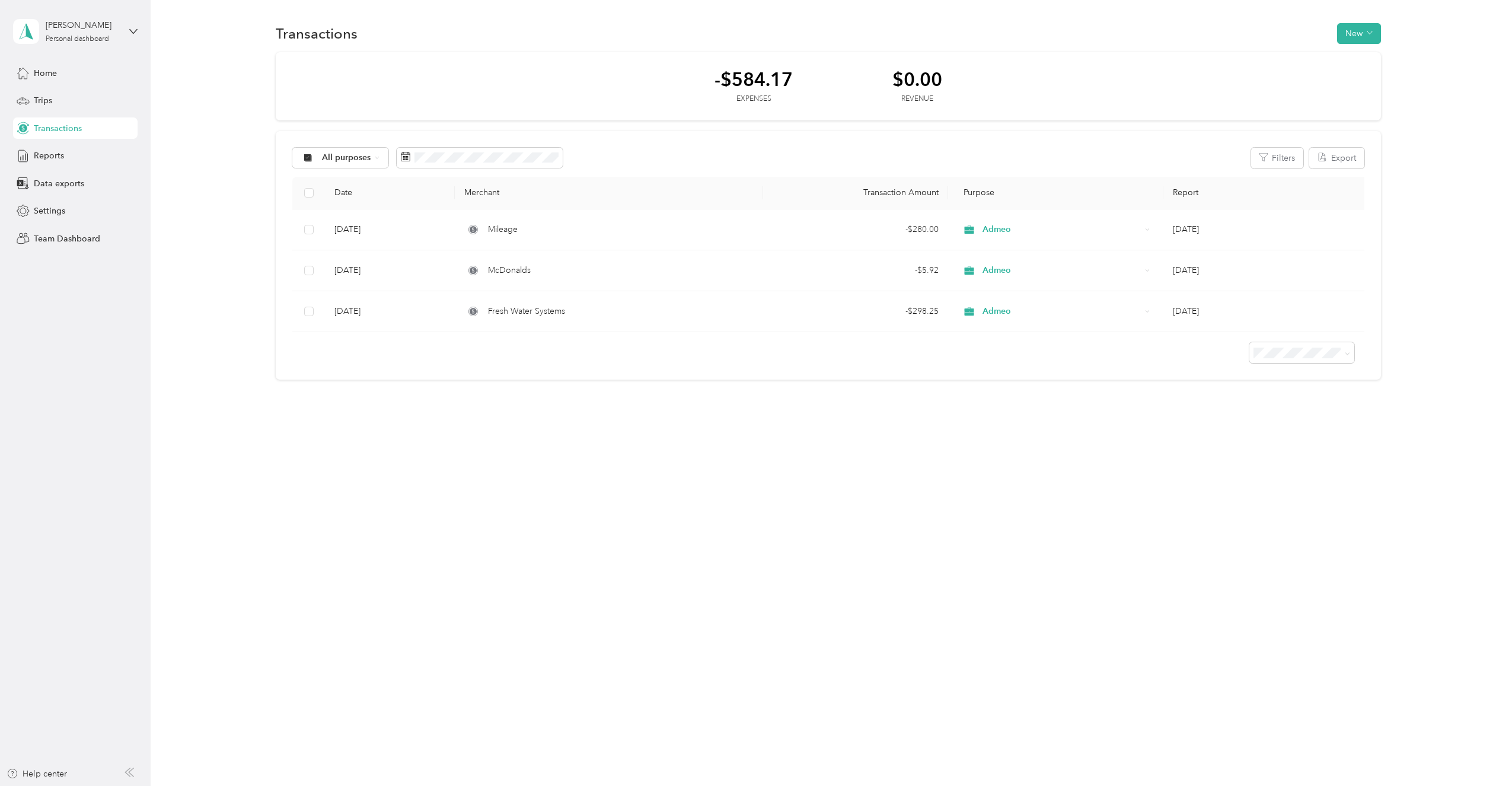
click at [444, 474] on div "Transactions New -$584.17 Expenses $0.00 Revenue All purposes Filters Export Da…" at bounding box center [828, 393] width 1355 height 786
